Goal: Task Accomplishment & Management: Manage account settings

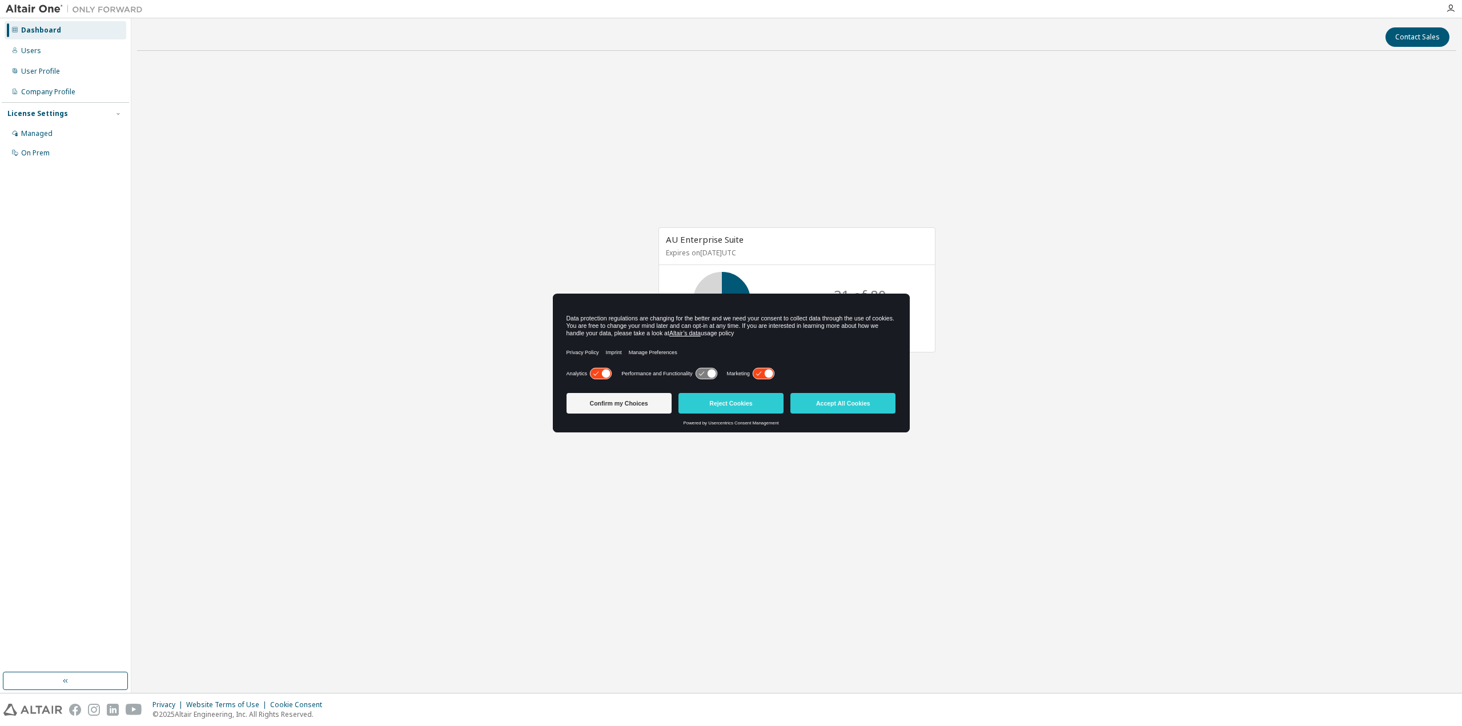
drag, startPoint x: 754, startPoint y: 333, endPoint x: 559, endPoint y: 305, distance: 196.8
click at [559, 305] on div "Data protection regulations are changing for the better and we need your consen…" at bounding box center [731, 329] width 357 height 71
click at [599, 369] on icon at bounding box center [600, 373] width 21 height 11
click at [706, 372] on icon at bounding box center [706, 373] width 21 height 11
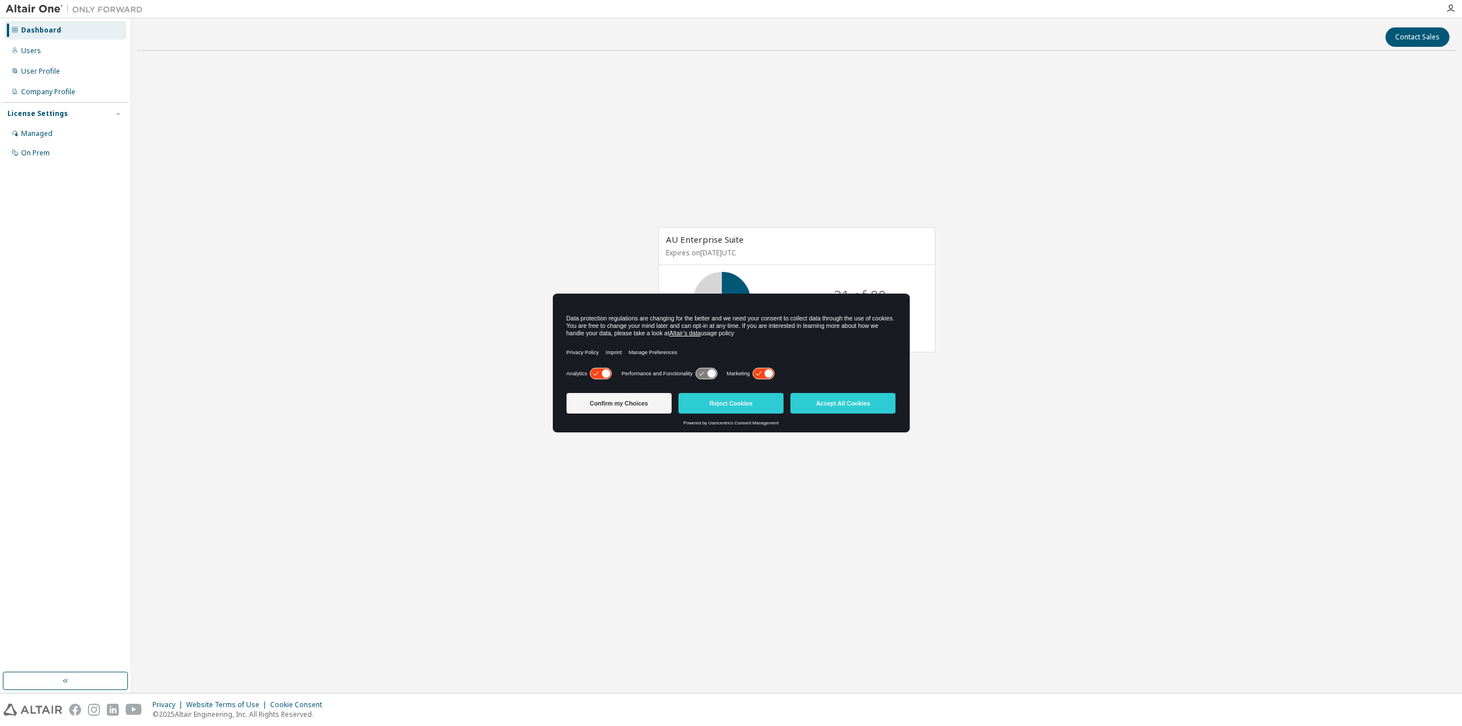
click at [706, 372] on icon at bounding box center [706, 373] width 21 height 11
click at [616, 401] on button "Confirm my Choices" at bounding box center [619, 403] width 105 height 21
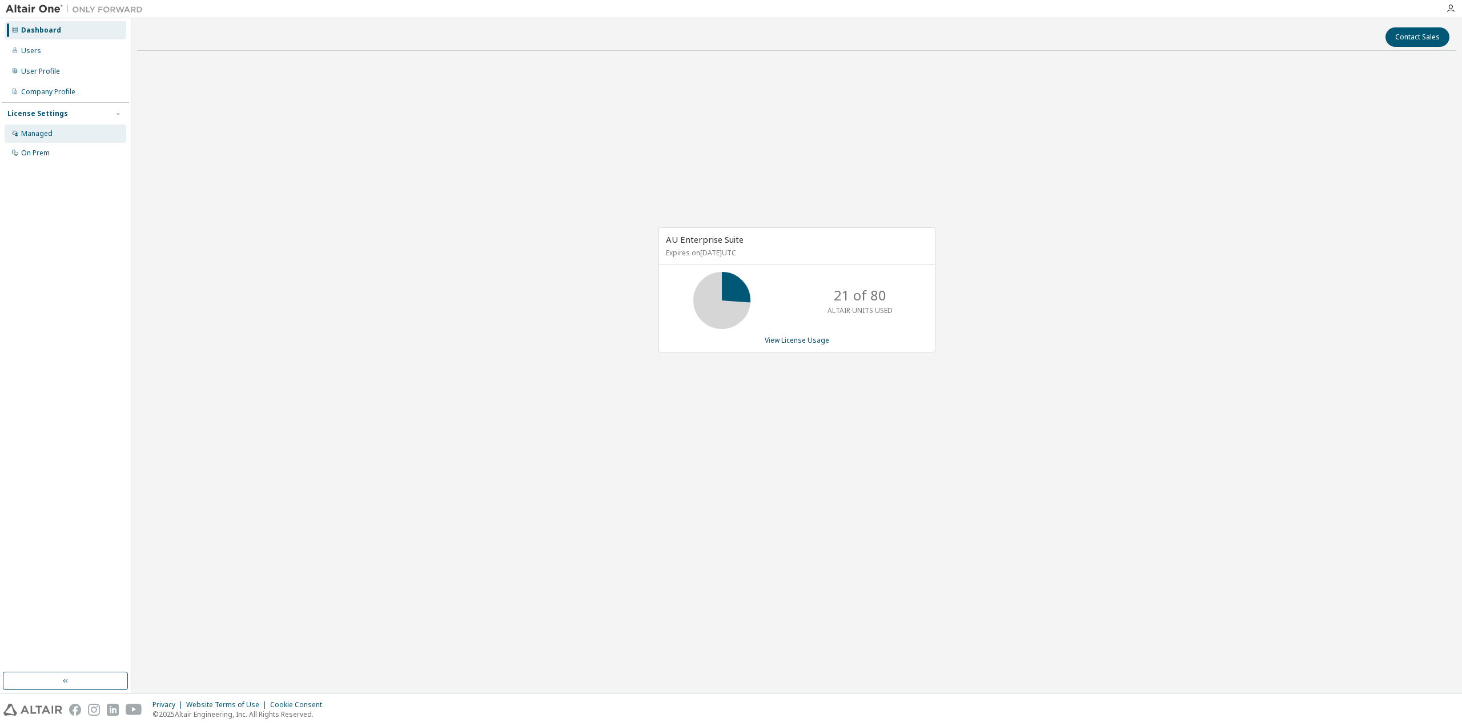
click at [65, 129] on div "Managed" at bounding box center [66, 134] width 122 height 18
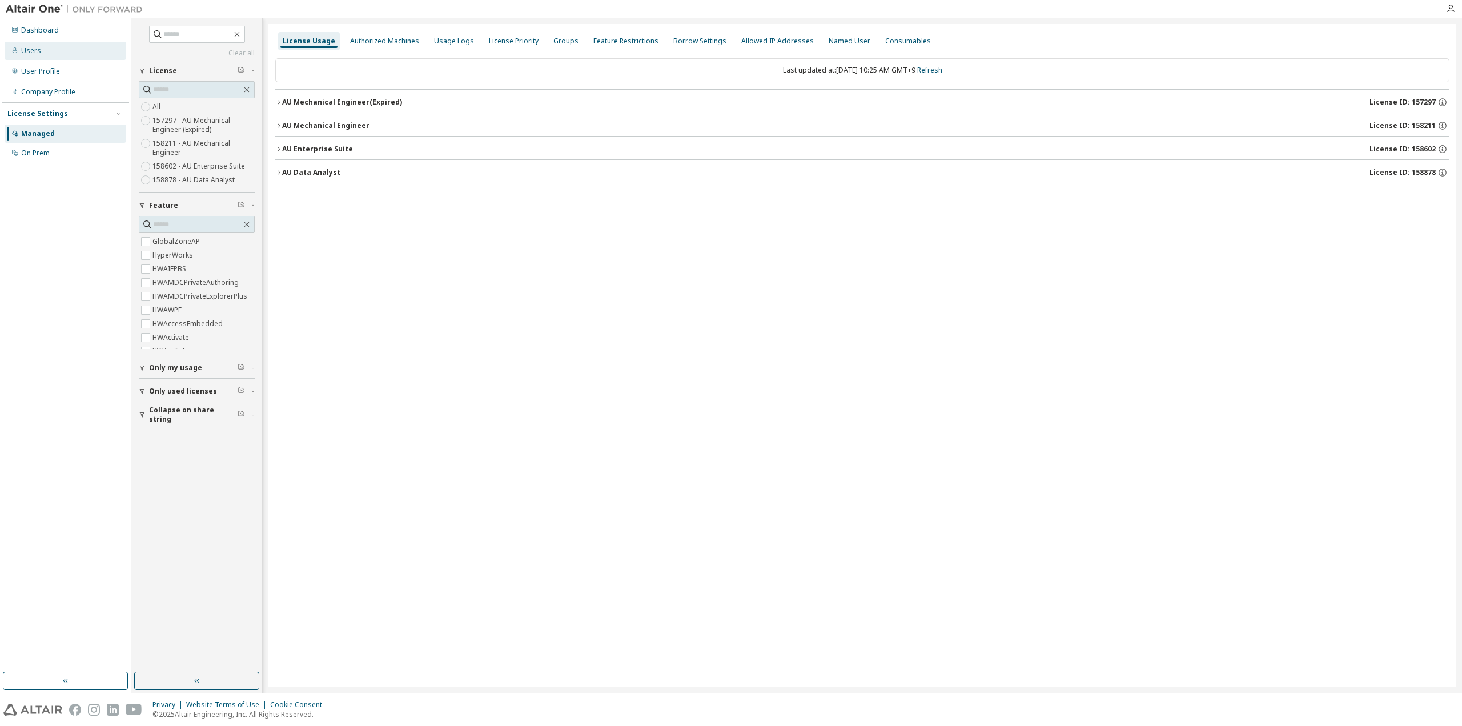
click at [39, 49] on div "Users" at bounding box center [31, 50] width 20 height 9
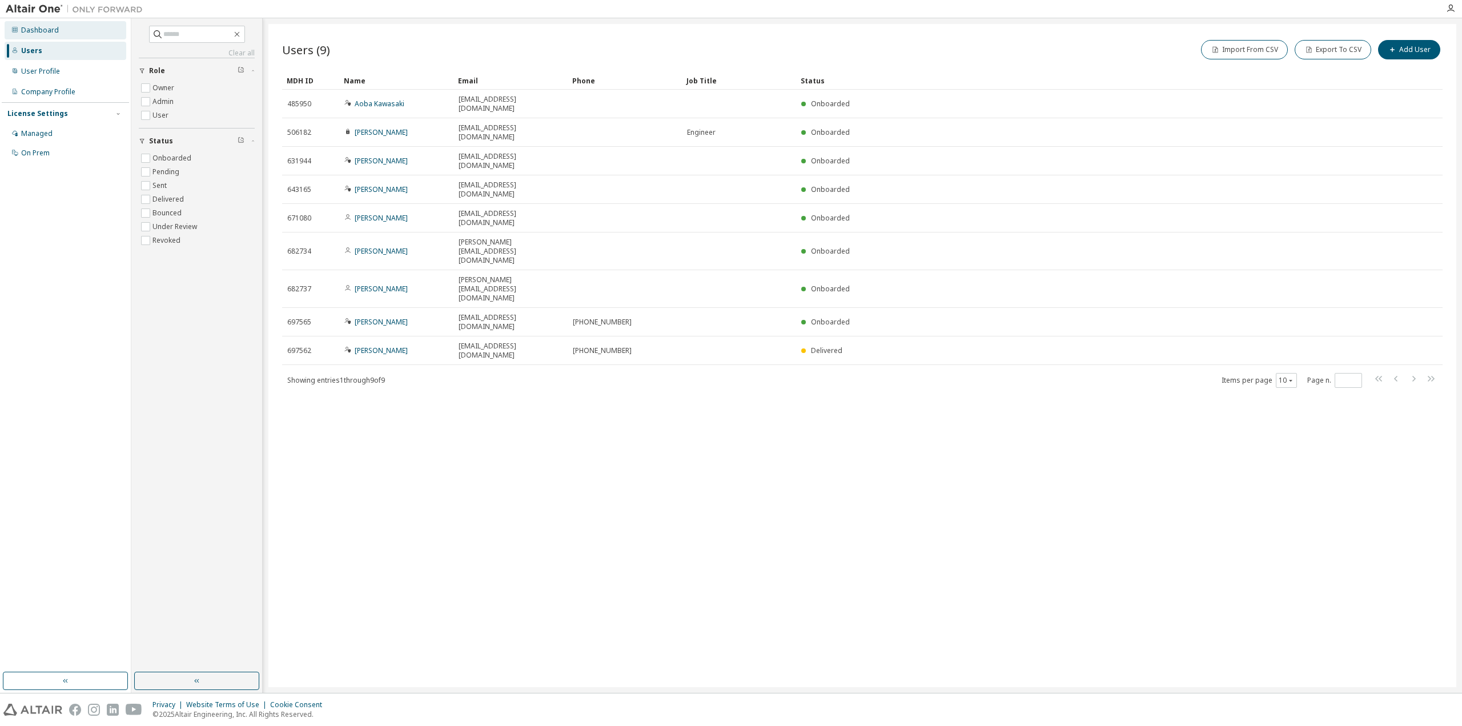
click at [73, 30] on div "Dashboard" at bounding box center [66, 30] width 122 height 18
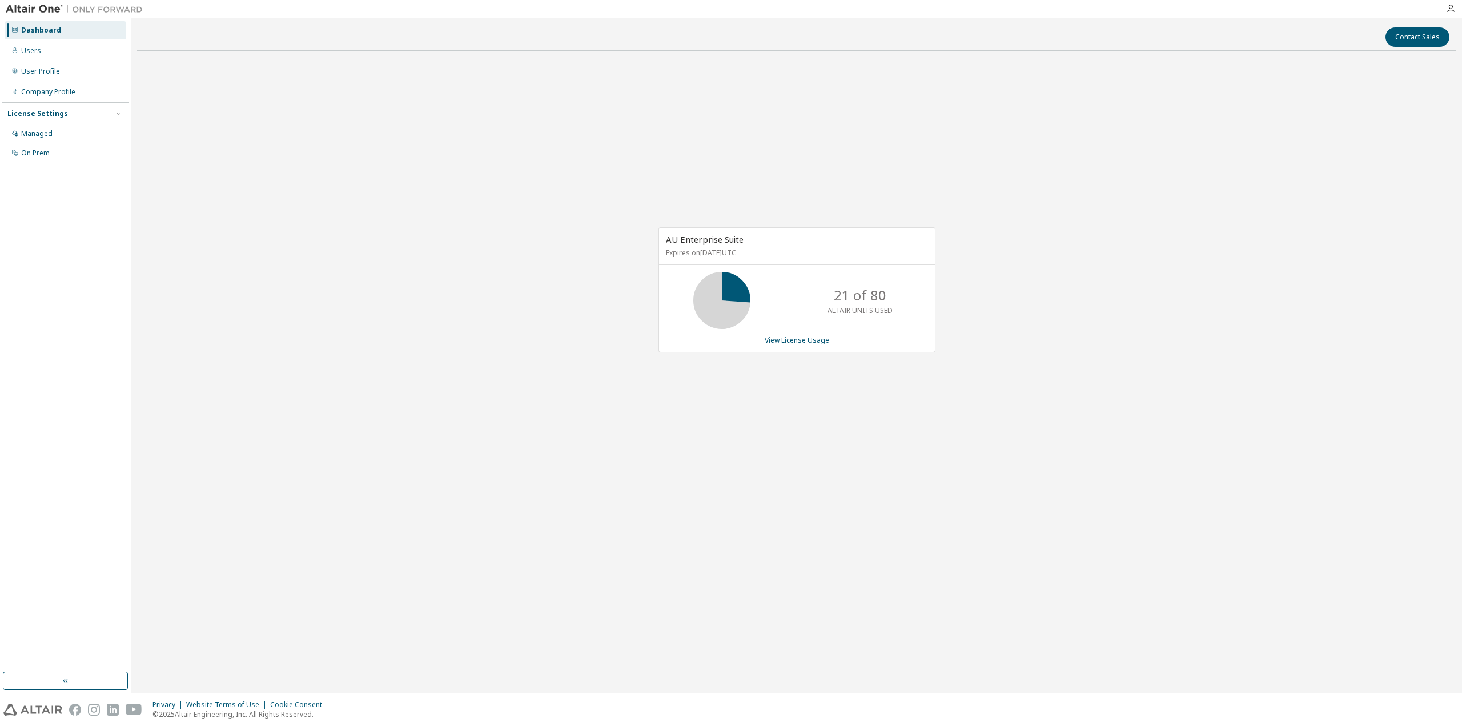
click at [660, 499] on div "AU Enterprise Suite Expires on November 23, 2025 UTC 21 of 80 ALTAIR UNITS USED…" at bounding box center [796, 296] width 1319 height 472
click at [93, 133] on div "Managed" at bounding box center [66, 134] width 122 height 18
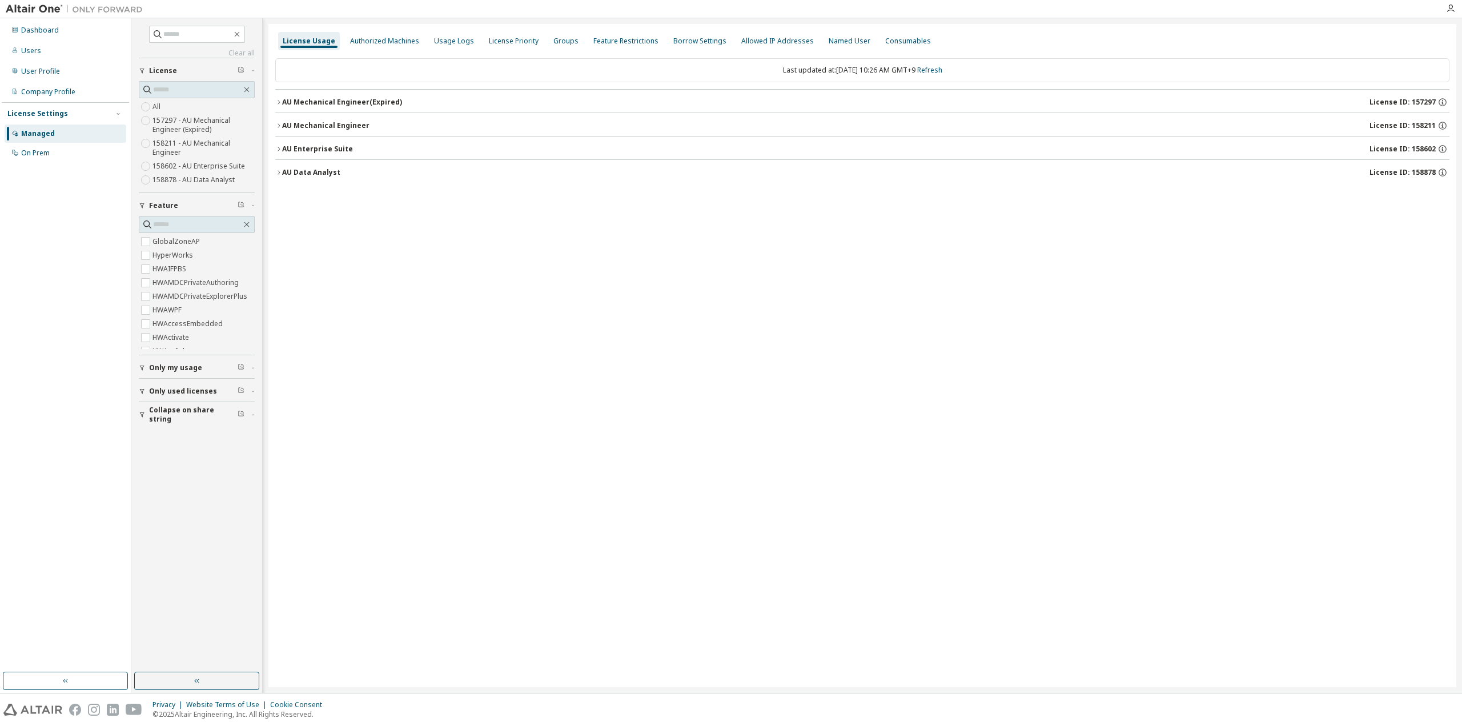
click at [908, 412] on div "License Usage Authorized Machines Usage Logs License Priority Groups Feature Re…" at bounding box center [862, 355] width 1188 height 663
click at [556, 39] on div "Groups" at bounding box center [565, 41] width 25 height 9
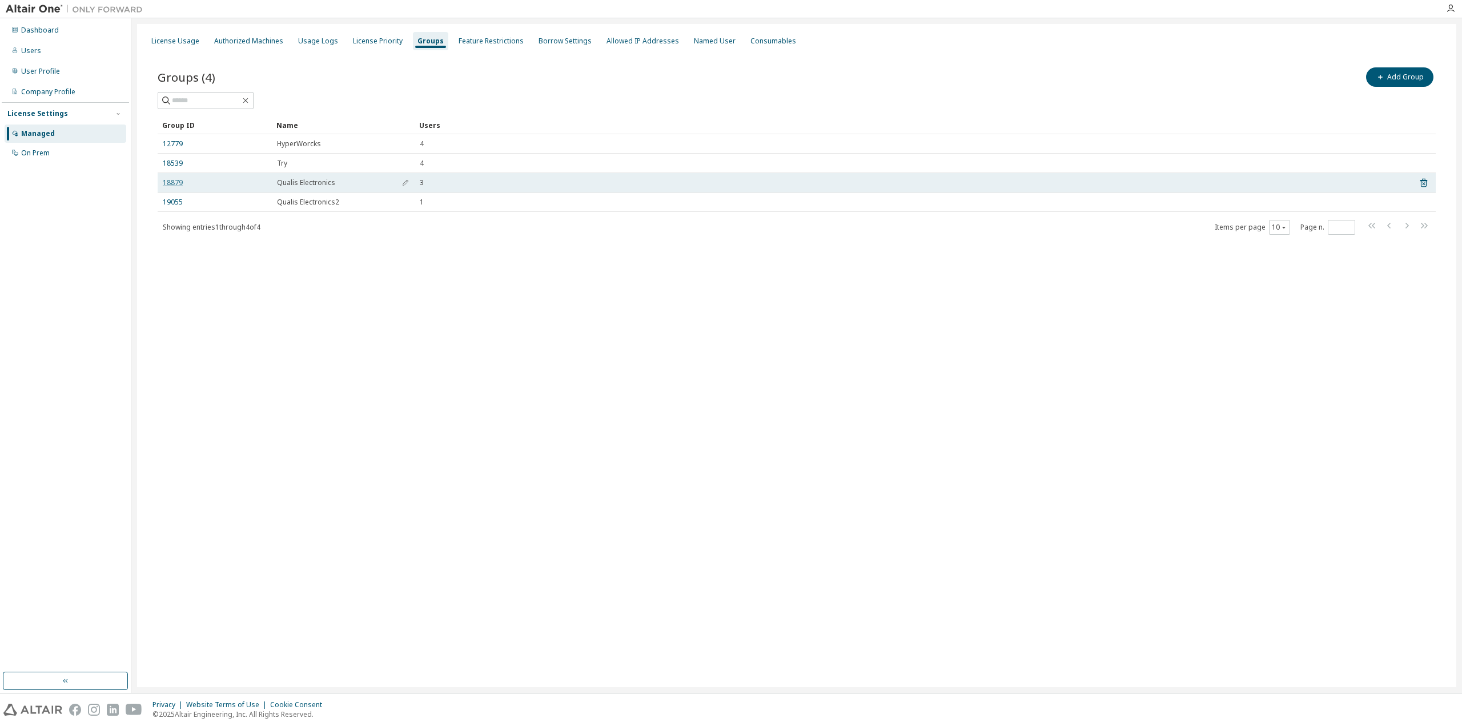
click at [167, 183] on link "18879" at bounding box center [173, 182] width 20 height 9
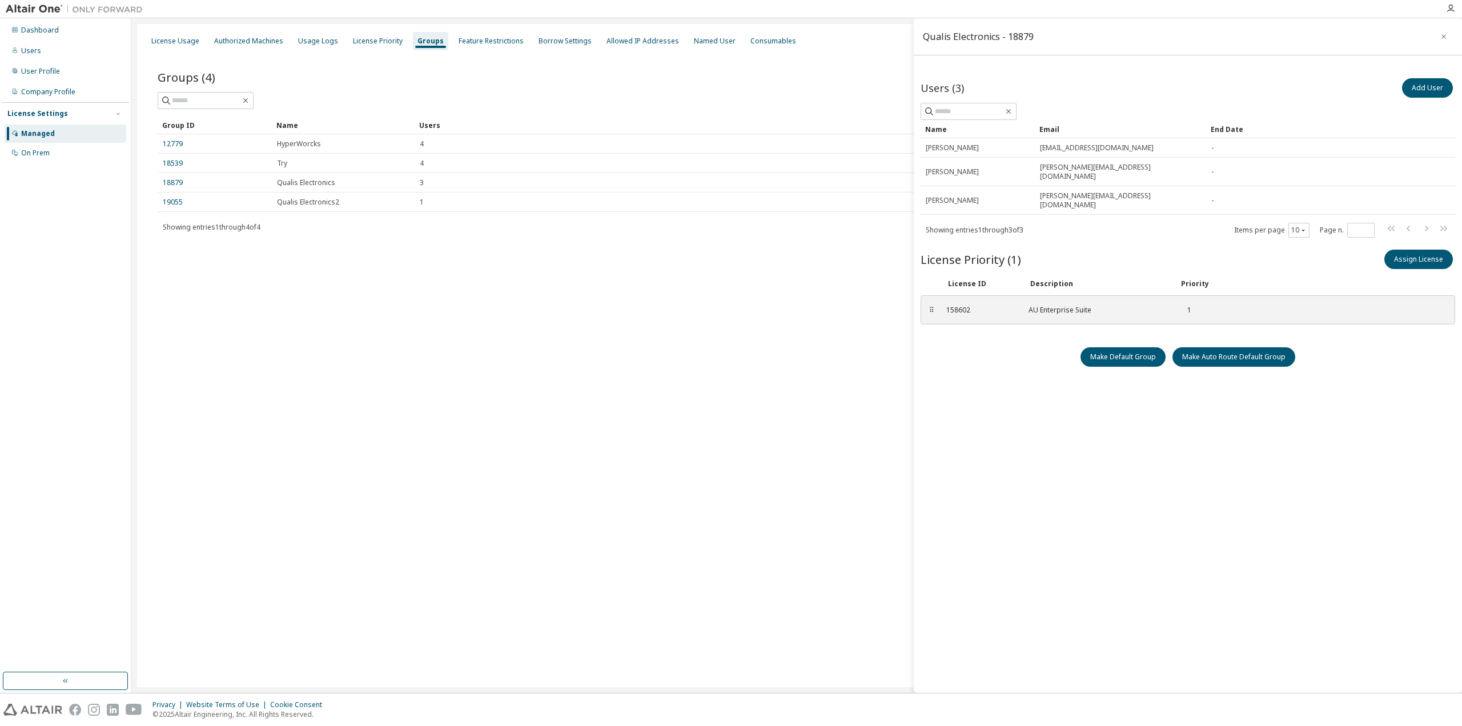
click at [810, 473] on div "License Usage Authorized Machines Usage Logs License Priority Groups Feature Re…" at bounding box center [796, 355] width 1319 height 663
click at [1394, 350] on div "Users (3) Add User Clear Load Save Save As Field Operator Value Select filter S…" at bounding box center [1188, 366] width 535 height 581
click at [1403, 250] on button "Assign License" at bounding box center [1419, 259] width 69 height 19
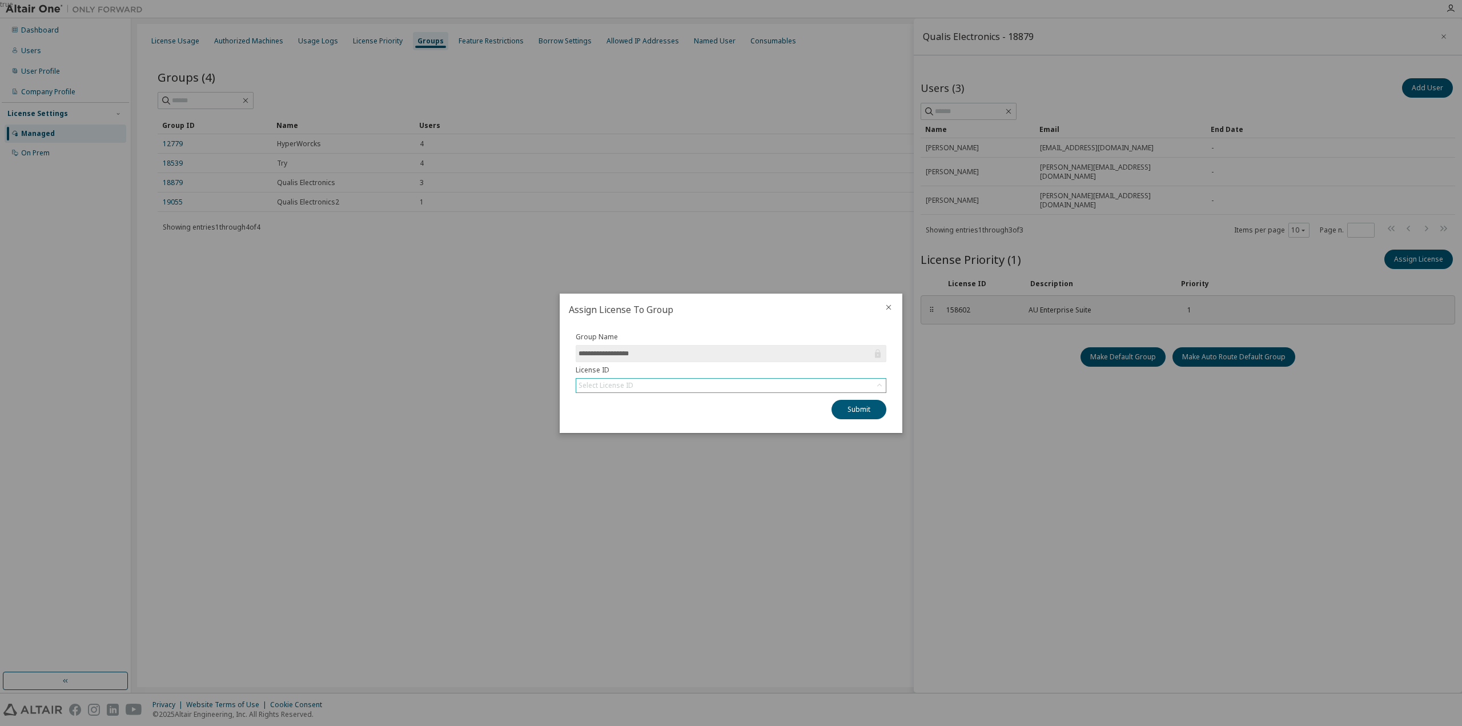
click at [698, 391] on div "Select License ID" at bounding box center [731, 386] width 310 height 14
click at [683, 382] on div "Select License ID" at bounding box center [731, 386] width 310 height 14
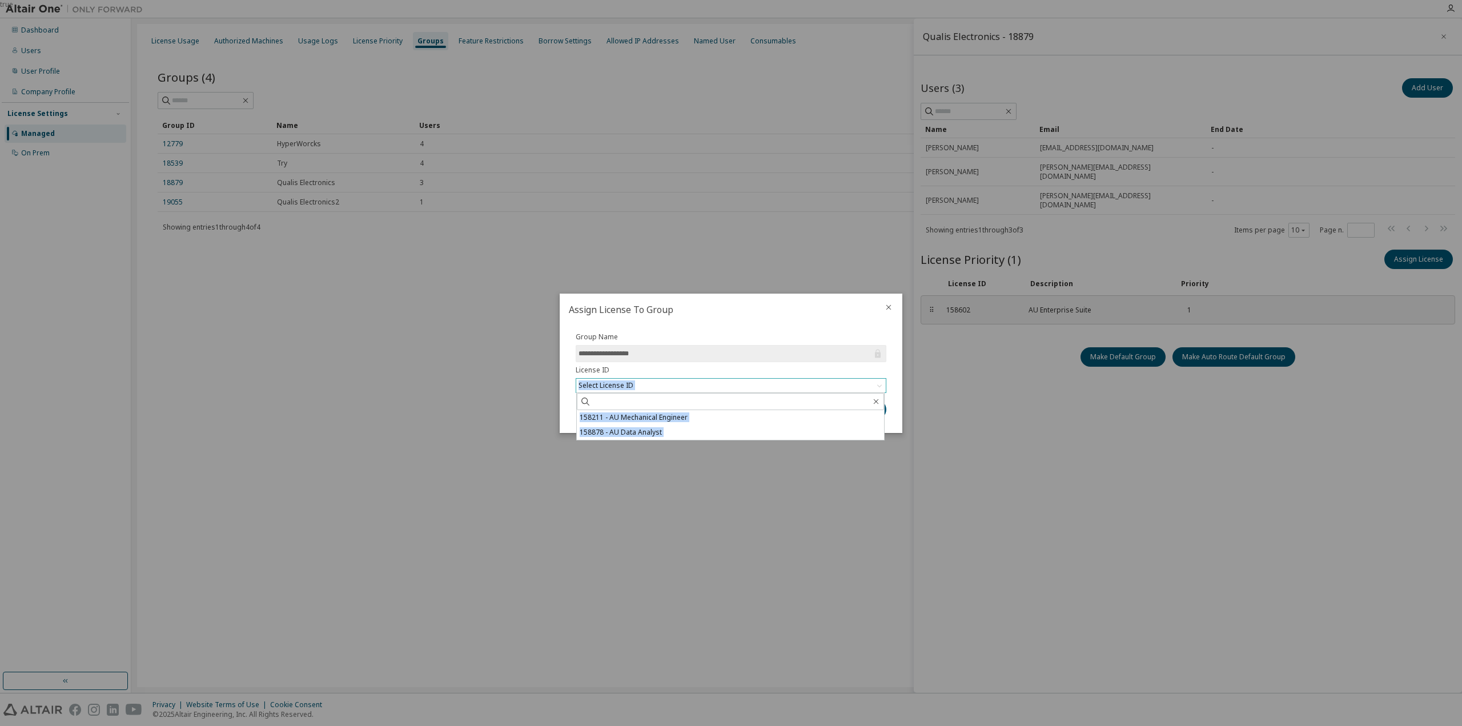
click at [683, 382] on div "Select License ID" at bounding box center [731, 386] width 310 height 14
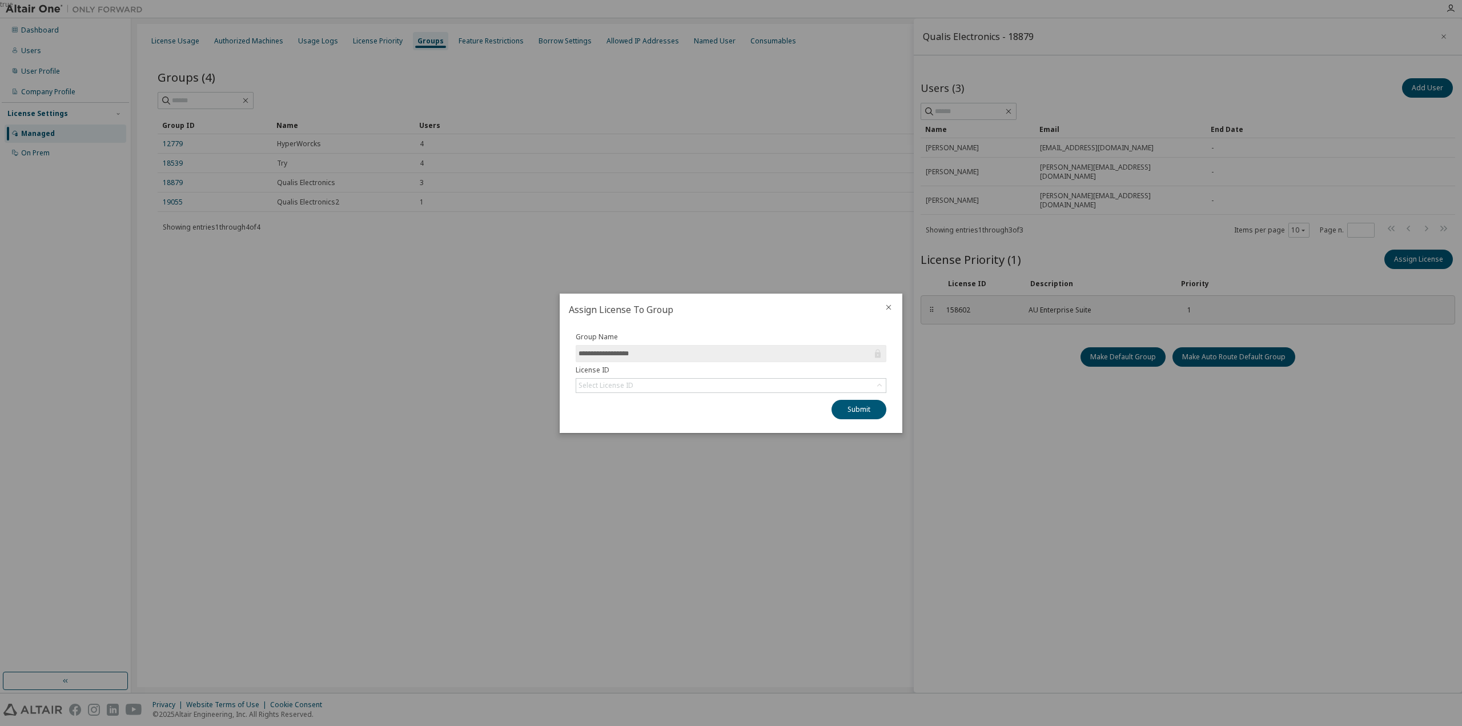
click at [889, 308] on icon "close" at bounding box center [888, 307] width 9 height 9
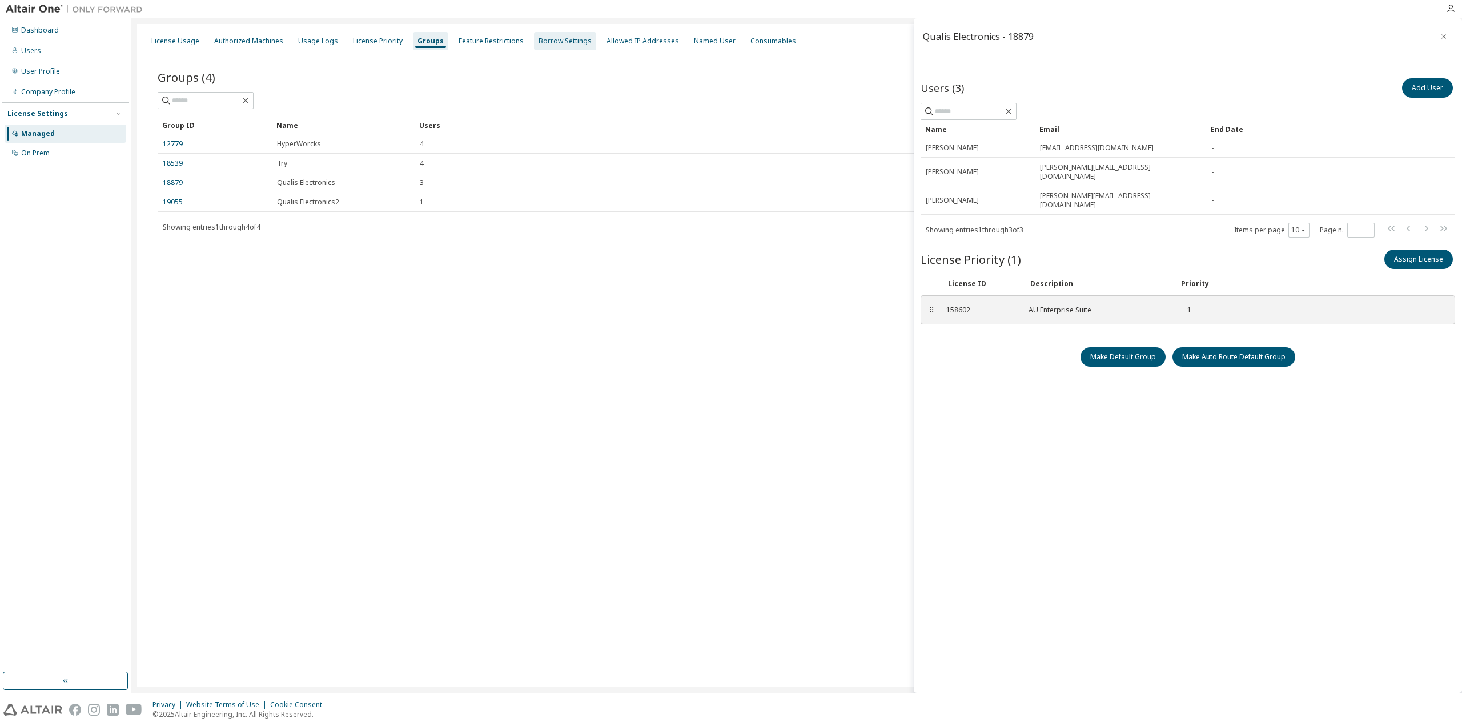
click at [565, 43] on div "Borrow Settings" at bounding box center [565, 41] width 53 height 9
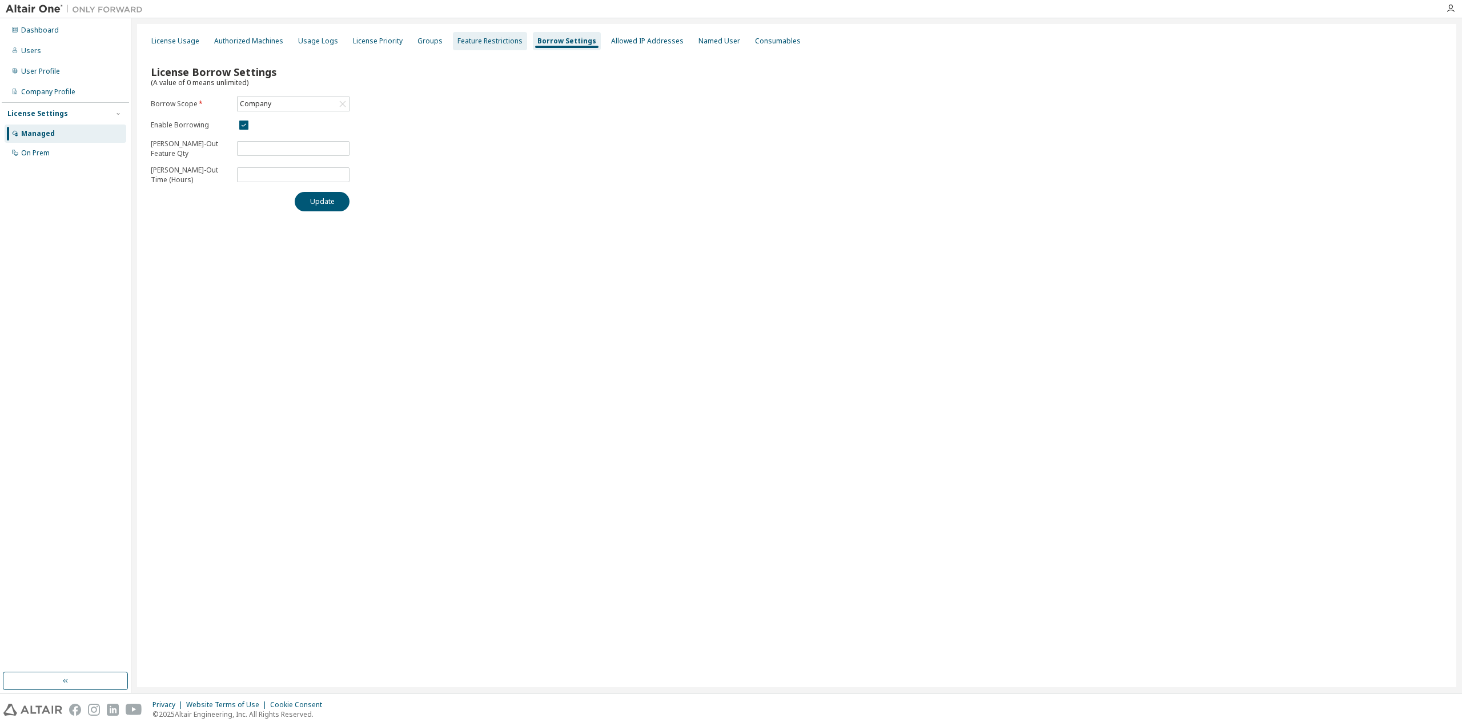
click at [512, 41] on div "Feature Restrictions" at bounding box center [490, 41] width 65 height 9
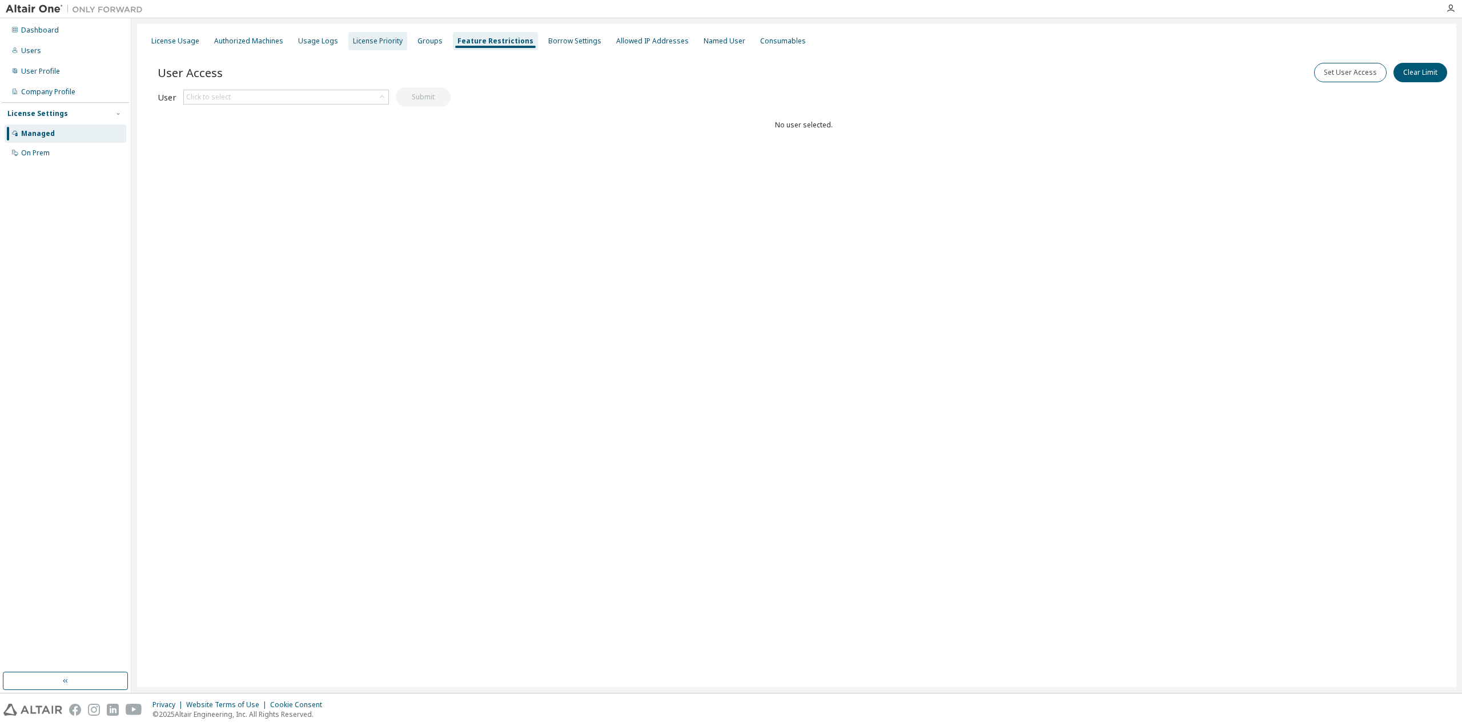
click at [389, 35] on div "License Priority" at bounding box center [377, 41] width 59 height 18
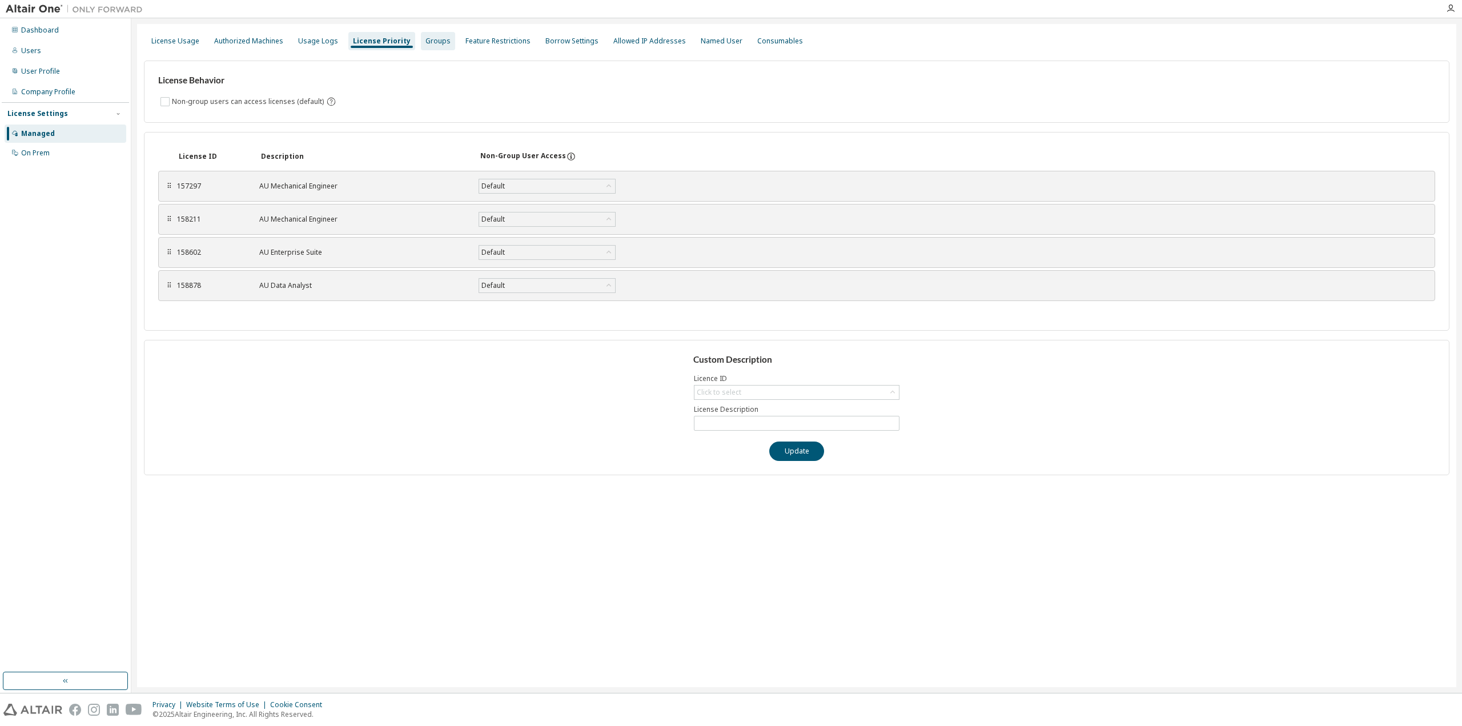
click at [426, 37] on div "Groups" at bounding box center [438, 41] width 25 height 9
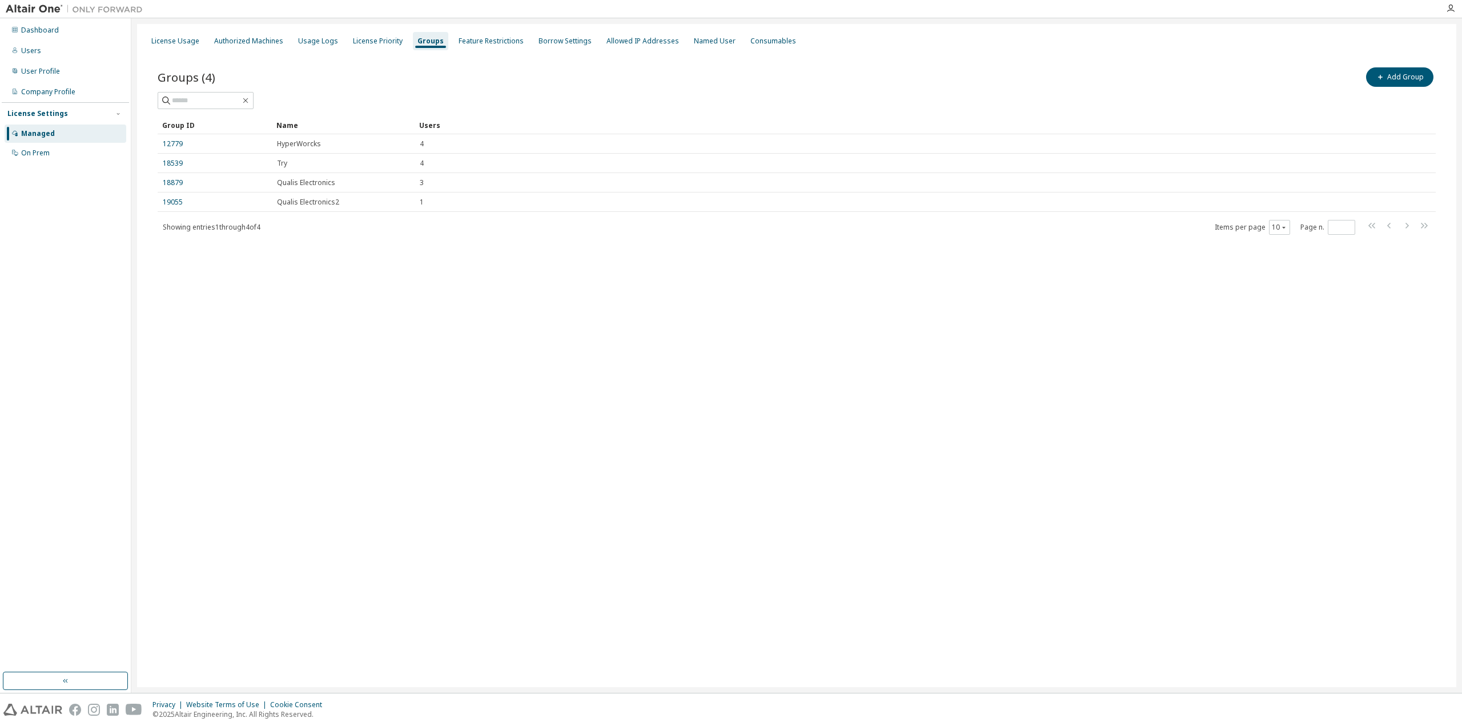
click at [1291, 310] on div "License Usage Authorized Machines Usage Logs License Priority Groups Feature Re…" at bounding box center [796, 355] width 1319 height 663
click at [1399, 80] on button "Add Group" at bounding box center [1399, 76] width 67 height 19
click at [1335, 87] on input "text" at bounding box center [1325, 86] width 255 height 9
click at [1405, 238] on div "Add User Groups Group Name * Add" at bounding box center [1325, 355] width 274 height 675
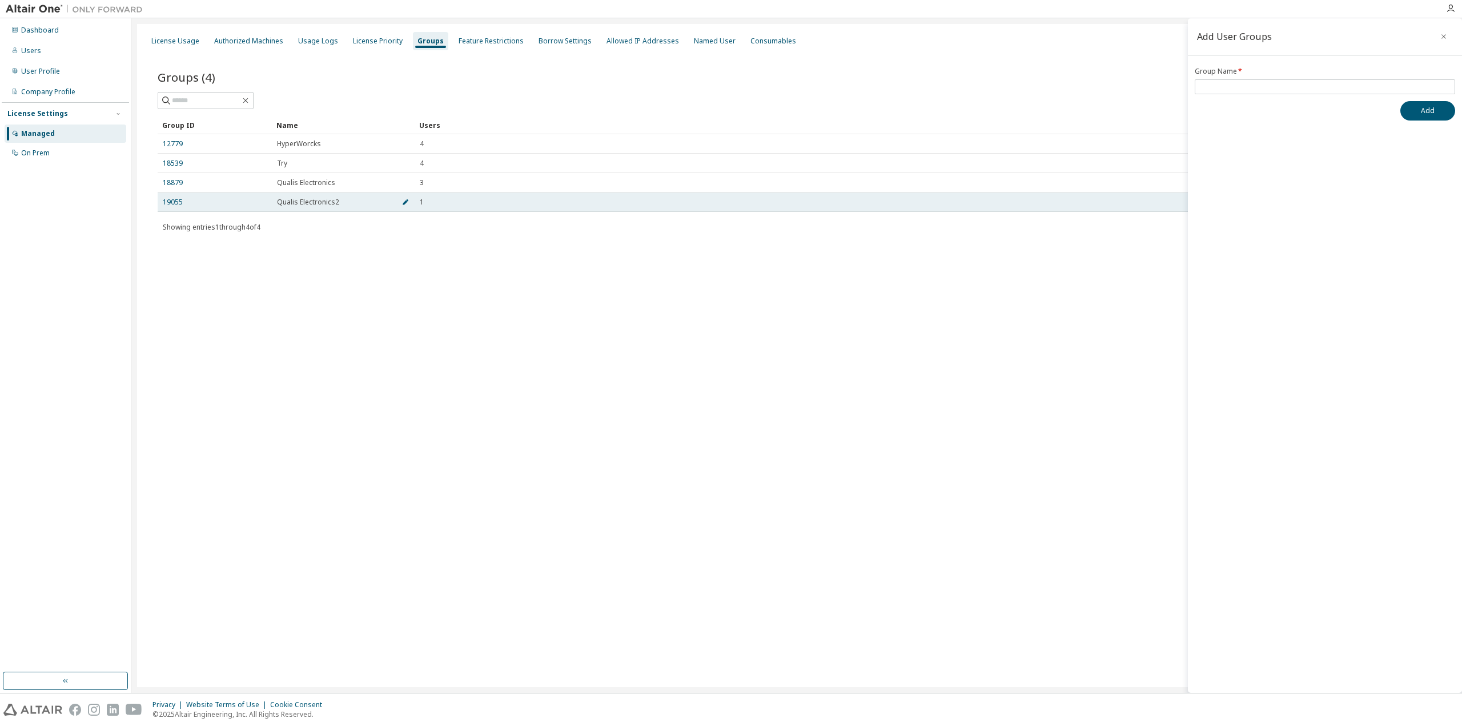
click at [407, 199] on icon "button" at bounding box center [405, 202] width 7 height 7
click at [346, 205] on input "**********" at bounding box center [314, 204] width 69 height 9
type input "**********"
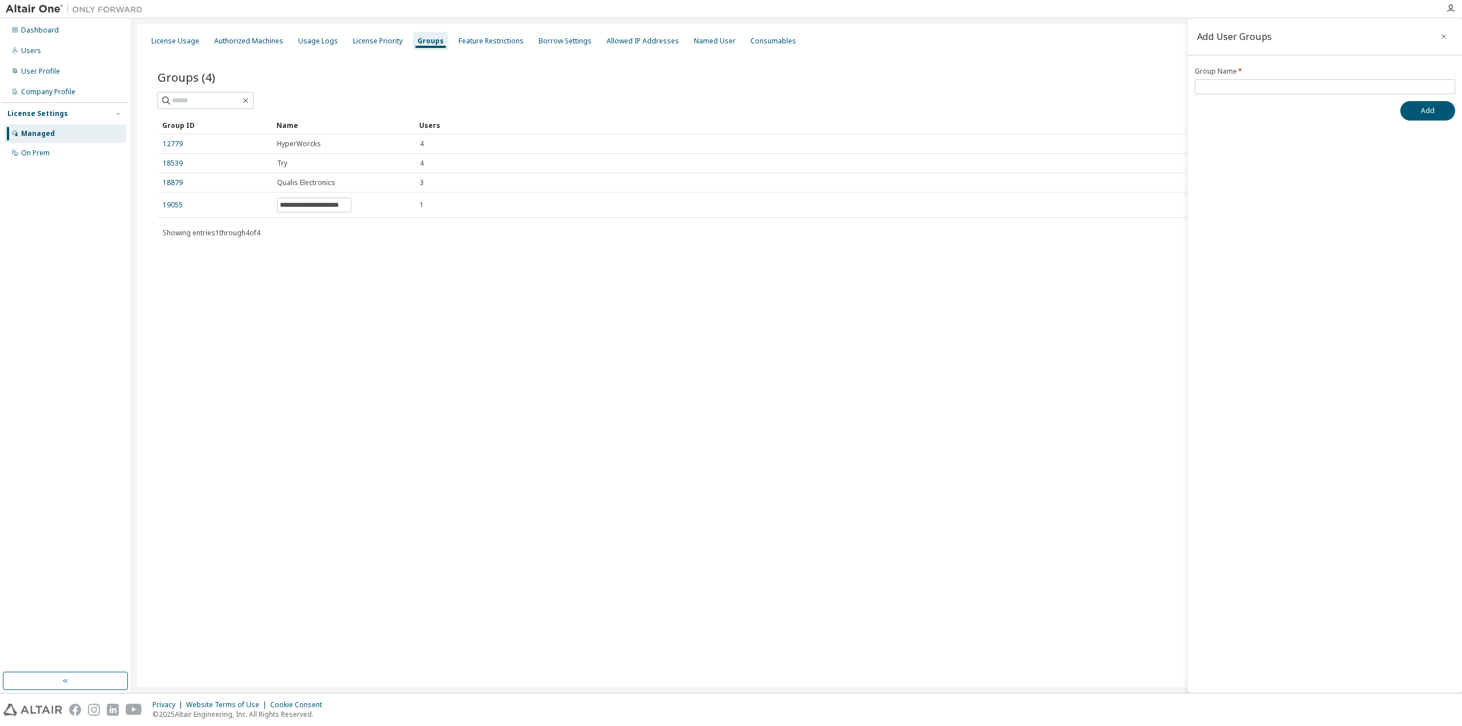
click at [615, 294] on div "**********" at bounding box center [796, 355] width 1319 height 663
click at [362, 255] on div "**********" at bounding box center [797, 160] width 1306 height 219
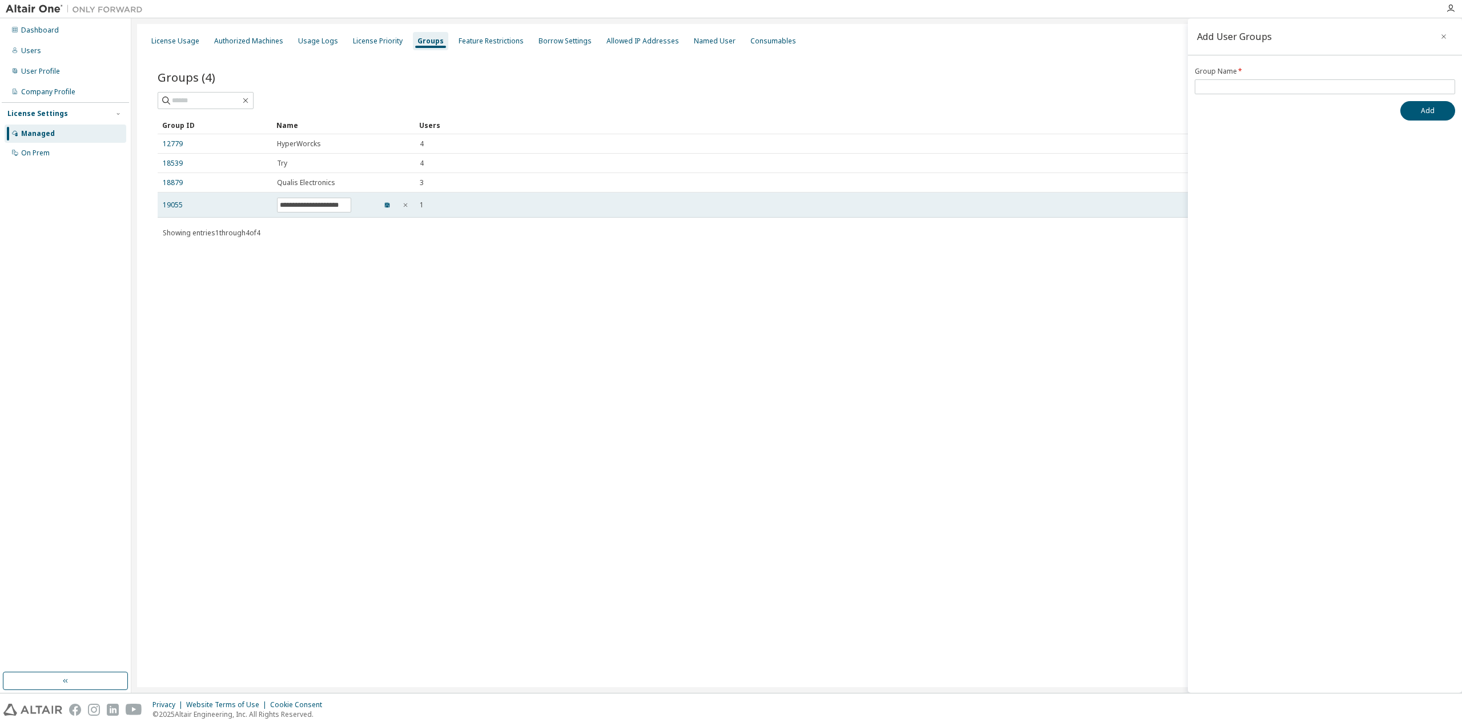
click at [394, 207] on button "button" at bounding box center [387, 205] width 18 height 18
click at [170, 198] on link "19055" at bounding box center [173, 202] width 20 height 9
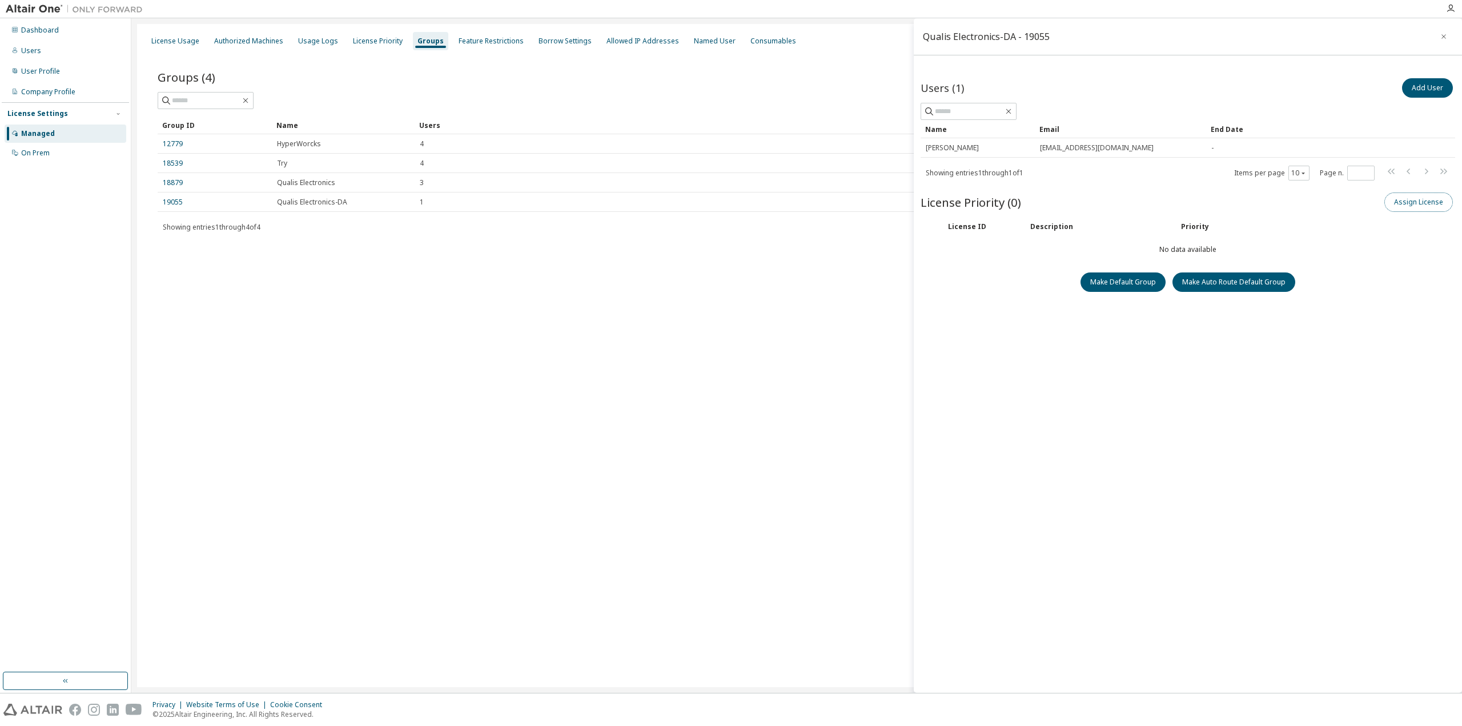
click at [1429, 201] on button "Assign License" at bounding box center [1419, 201] width 69 height 19
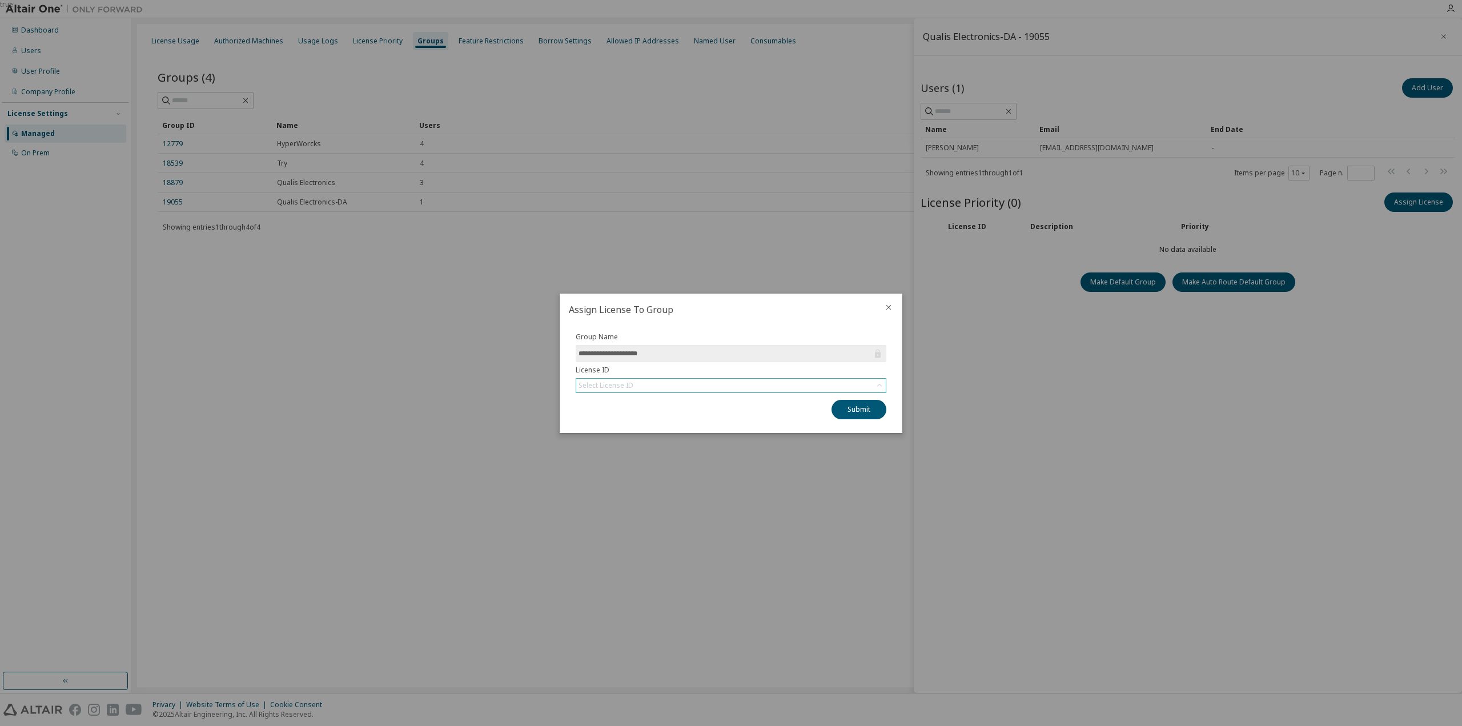
click at [678, 384] on div "Select License ID" at bounding box center [731, 386] width 310 height 14
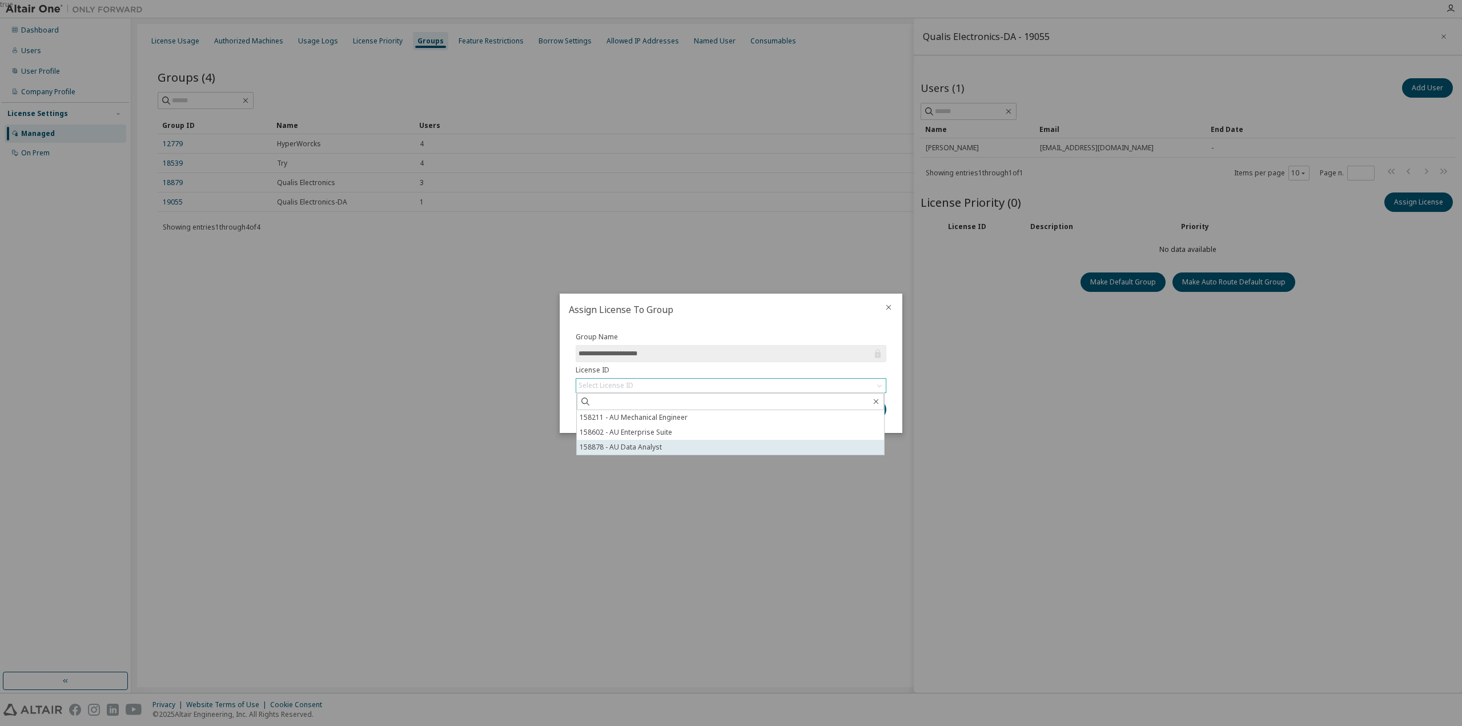
click at [681, 444] on li "158878 - AU Data Analyst" at bounding box center [730, 447] width 307 height 15
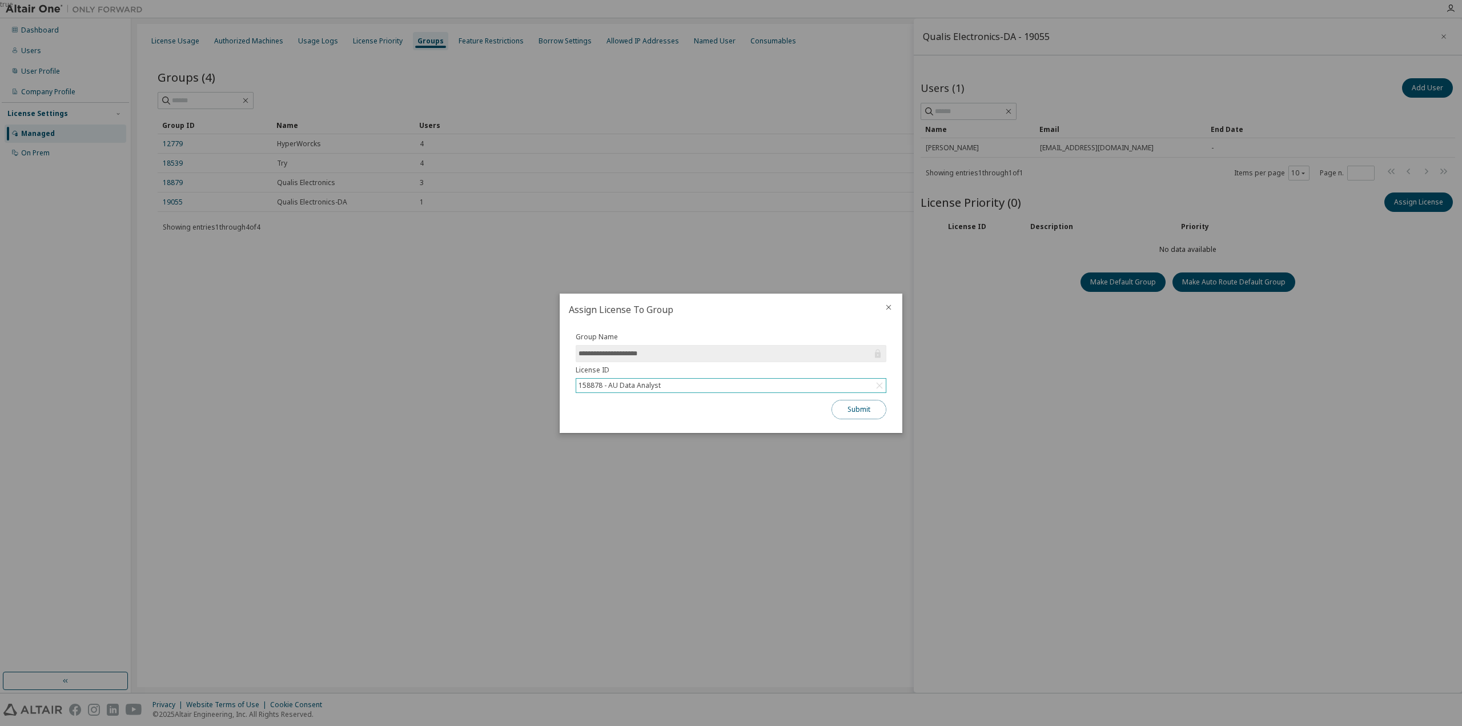
click at [860, 413] on button "Submit" at bounding box center [859, 409] width 55 height 19
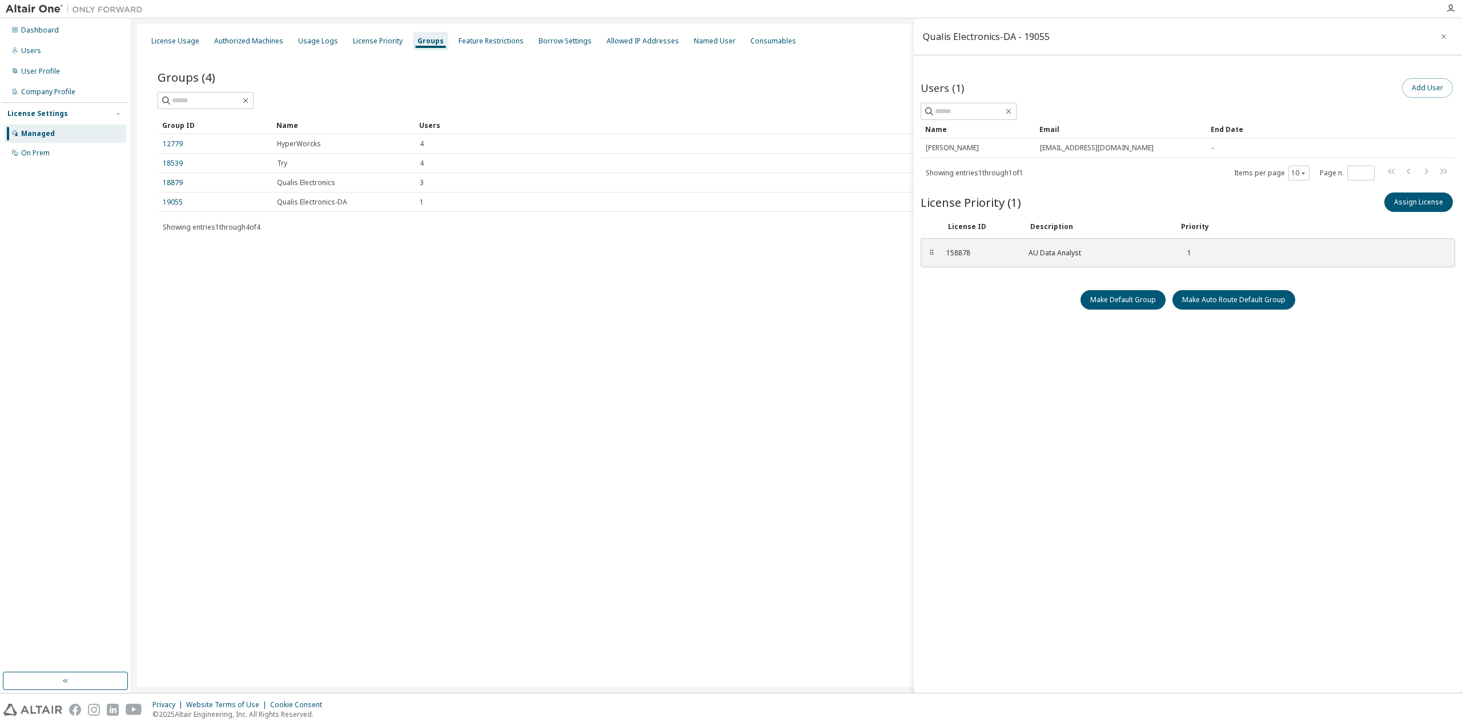
click at [1424, 89] on button "Add User" at bounding box center [1427, 87] width 51 height 19
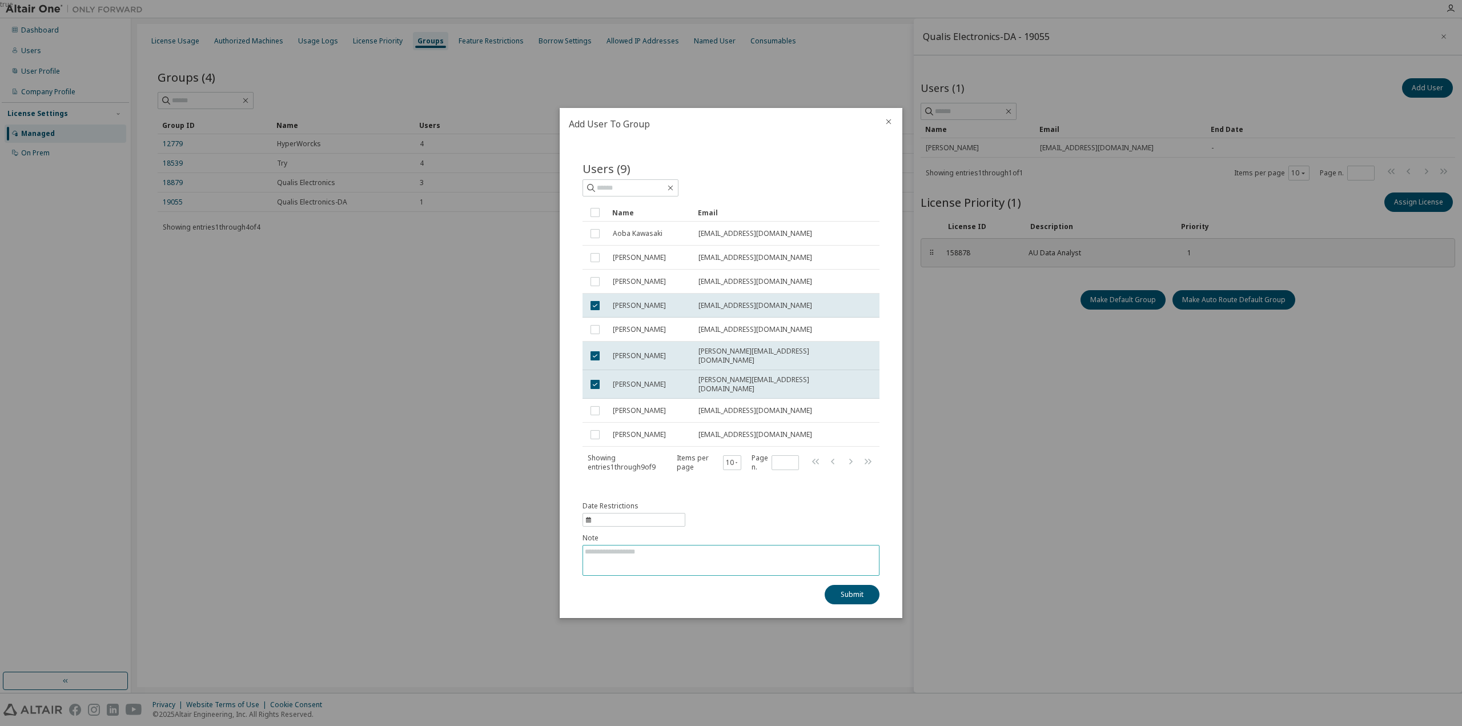
click at [680, 557] on textarea at bounding box center [731, 560] width 296 height 30
click at [589, 547] on textarea "**" at bounding box center [731, 560] width 296 height 30
click at [640, 551] on textarea "******" at bounding box center [731, 560] width 296 height 30
click at [643, 546] on textarea "**********" at bounding box center [731, 560] width 296 height 30
click at [640, 549] on textarea "**********" at bounding box center [731, 560] width 296 height 30
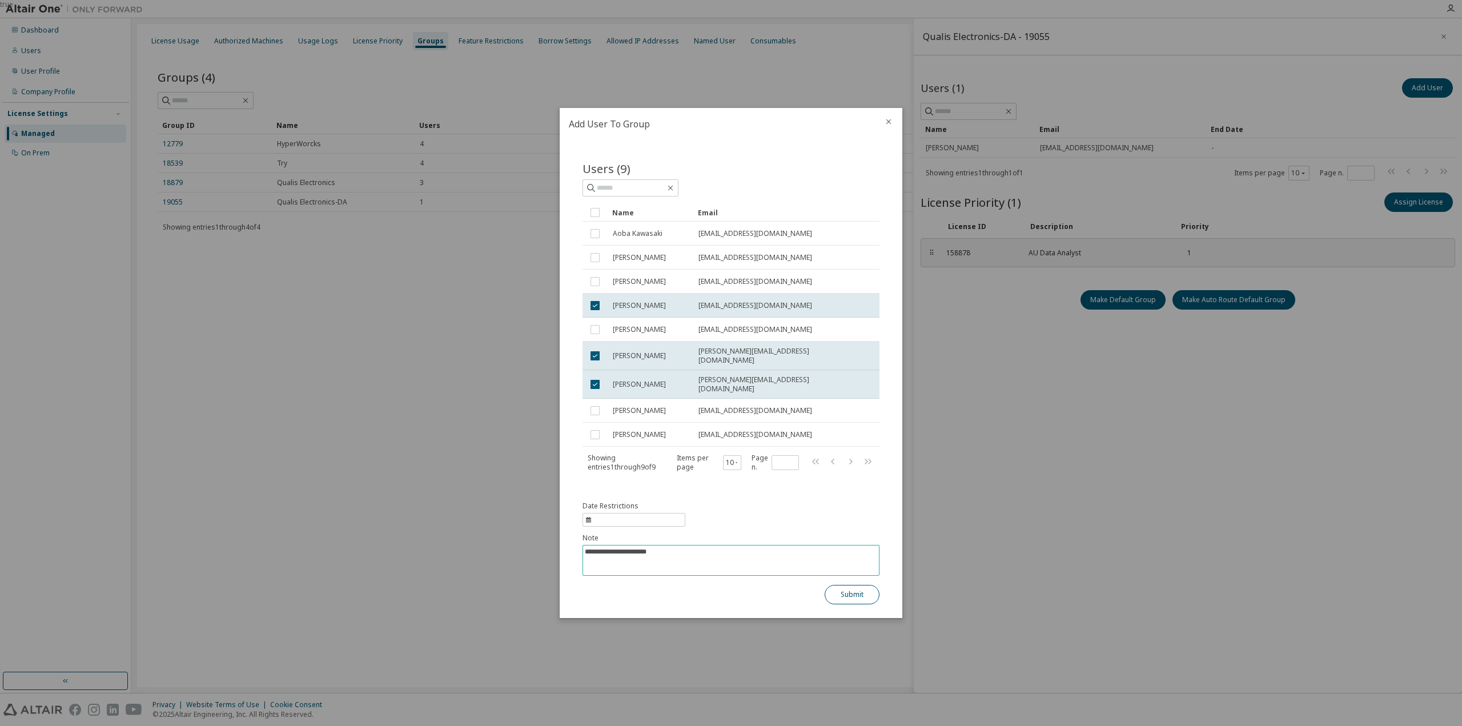
type textarea "**********"
click at [846, 589] on button "Submit" at bounding box center [852, 594] width 55 height 19
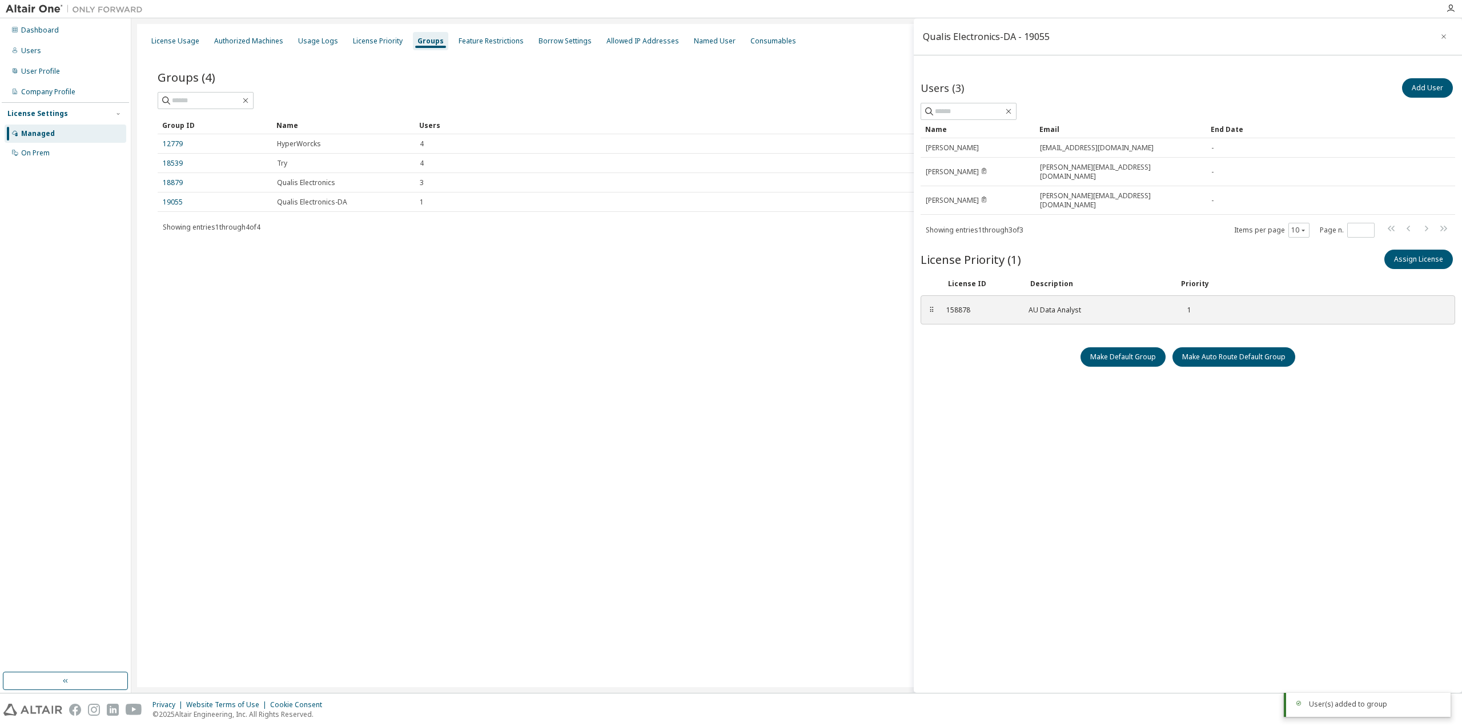
click at [713, 438] on div "License Usage Authorized Machines Usage Logs License Priority Groups Feature Re…" at bounding box center [796, 355] width 1319 height 663
click at [617, 394] on div "License Usage Authorized Machines Usage Logs License Priority Groups Feature Re…" at bounding box center [796, 355] width 1319 height 663
click at [1031, 552] on div "Users (3) Add User Clear Load Save Save As Field Operator Value Select filter S…" at bounding box center [1188, 366] width 535 height 581
